Goal: Task Accomplishment & Management: Manage account settings

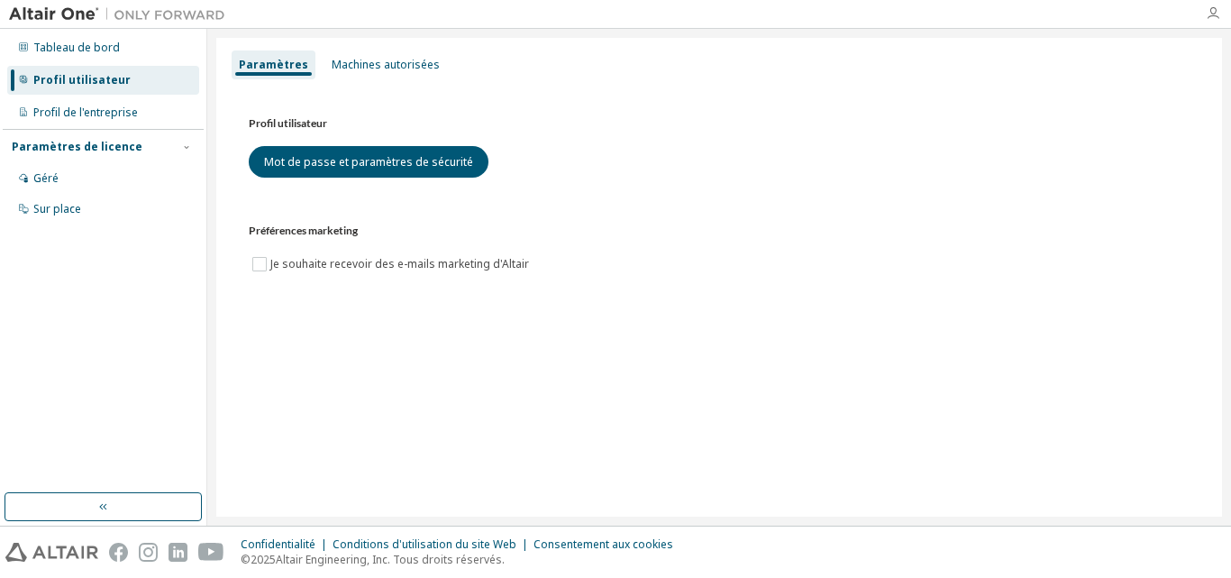
click at [1213, 13] on icon "button" at bounding box center [1213, 13] width 14 height 14
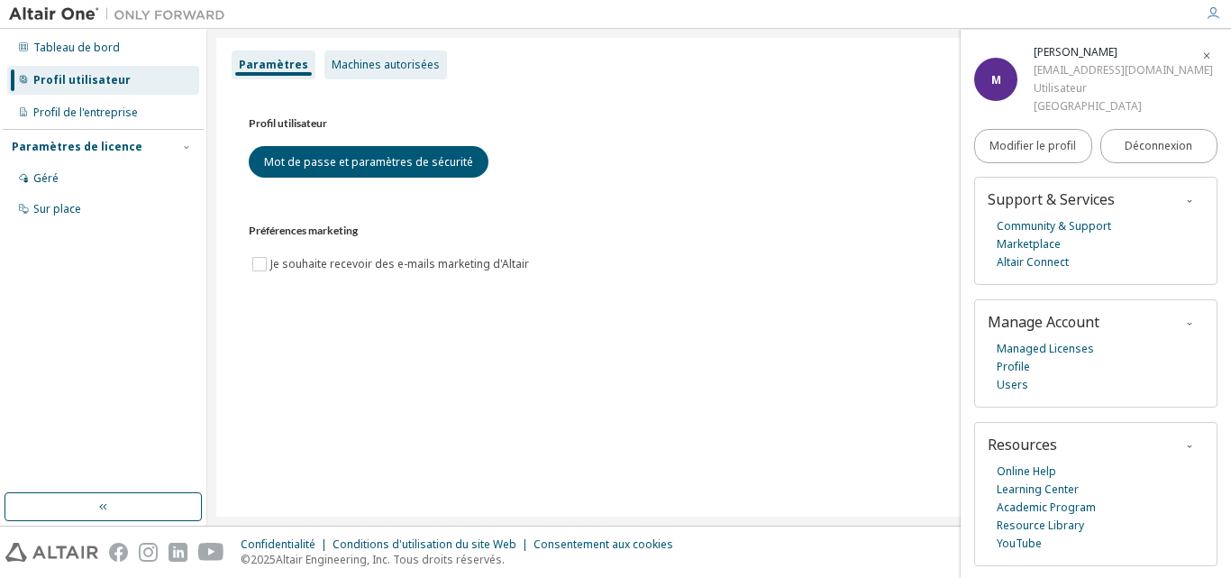
click at [365, 70] on font "Machines autorisées" at bounding box center [386, 64] width 108 height 15
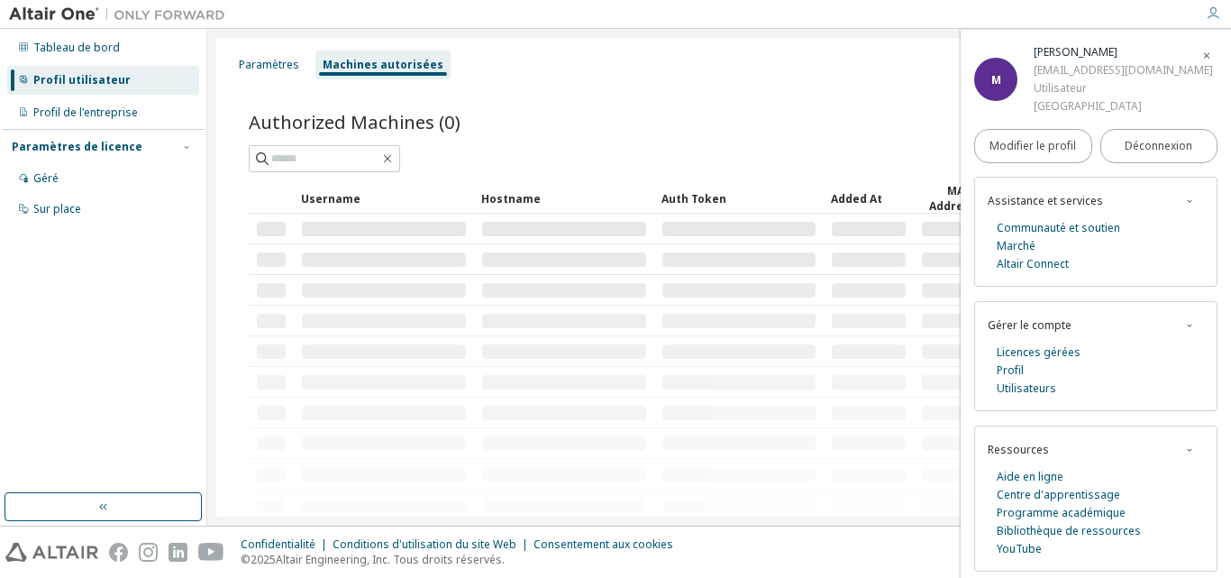
click at [1202, 56] on icon "button" at bounding box center [1206, 55] width 11 height 11
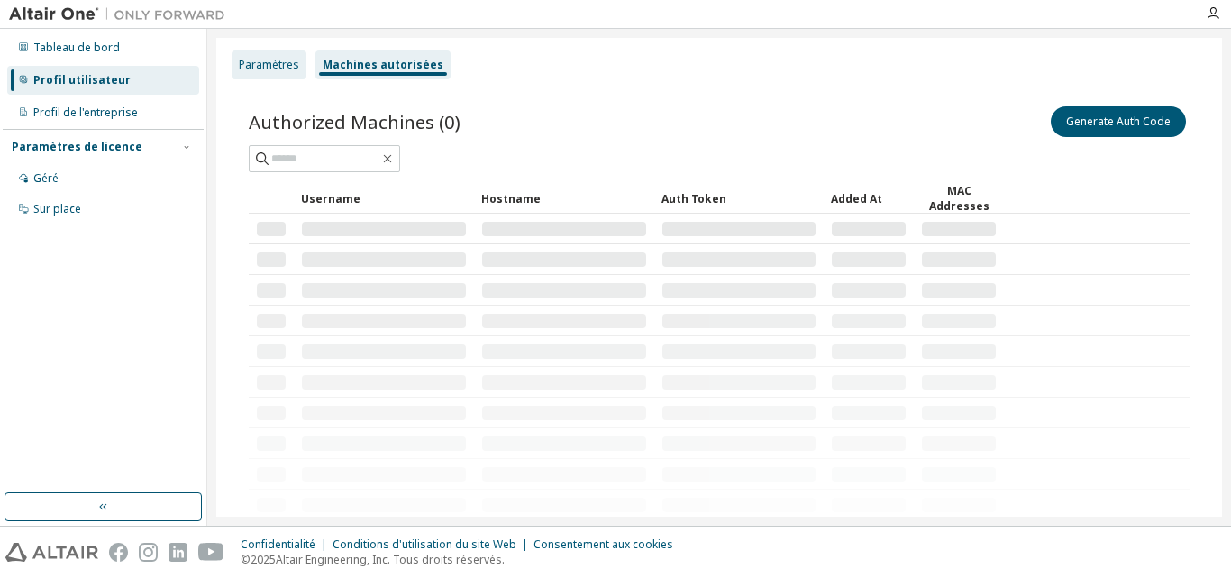
click at [293, 62] on font "Paramètres" at bounding box center [269, 64] width 60 height 15
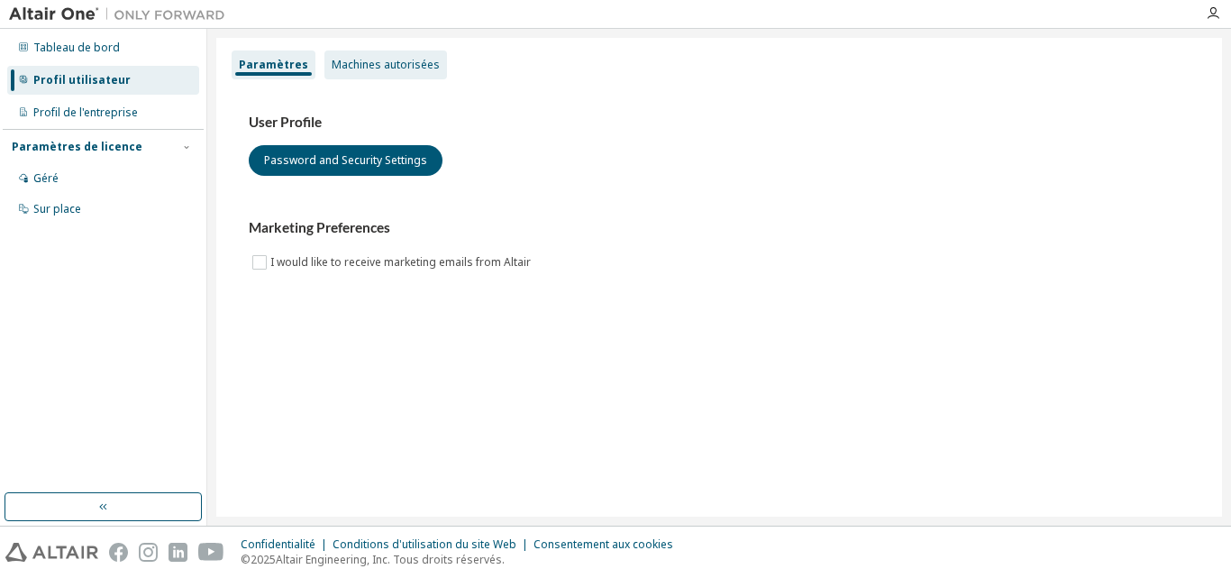
click at [333, 69] on font "Machines autorisées" at bounding box center [386, 64] width 108 height 15
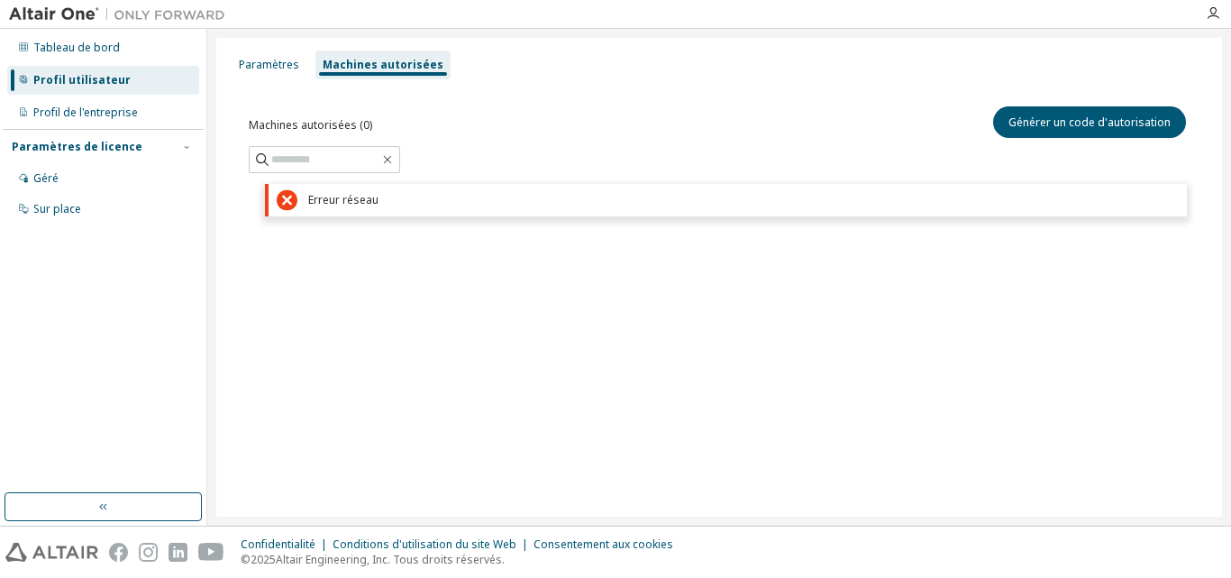
click at [354, 75] on div "Machines autorisées" at bounding box center [382, 64] width 135 height 29
